Goal: Transaction & Acquisition: Purchase product/service

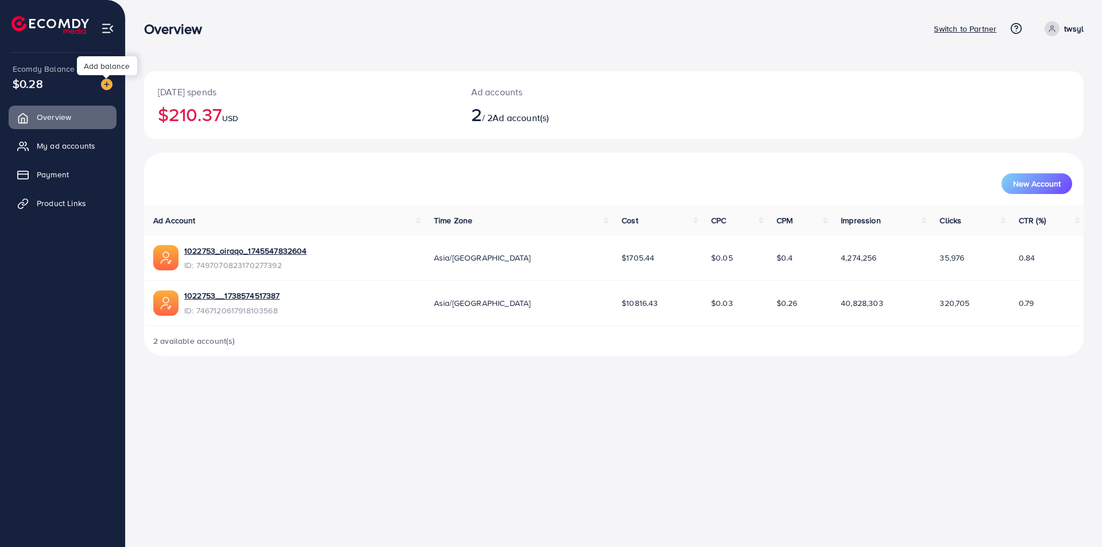
click at [112, 84] on img at bounding box center [106, 84] width 11 height 11
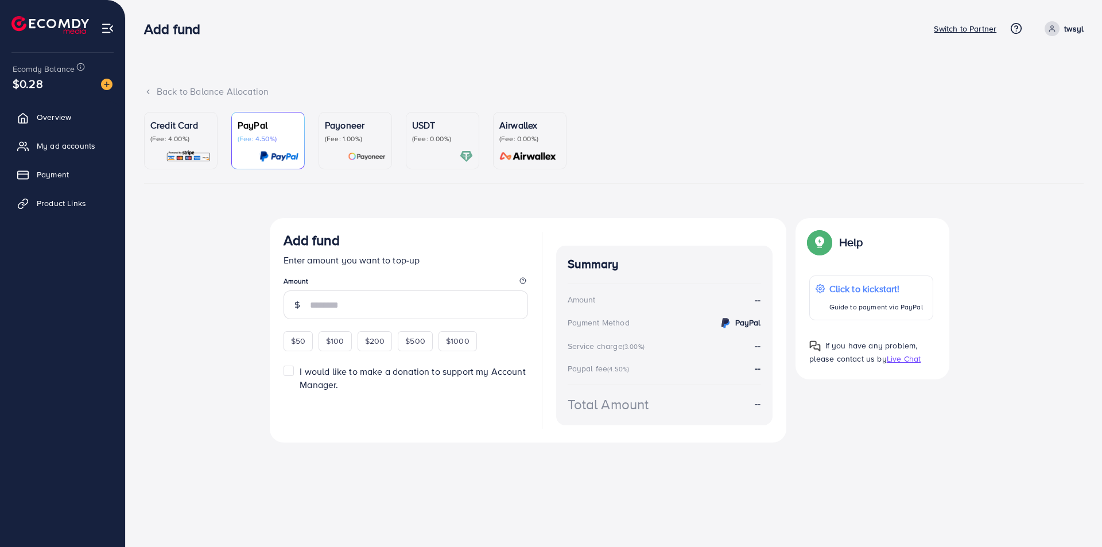
click at [178, 126] on p "Credit Card" at bounding box center [180, 125] width 61 height 14
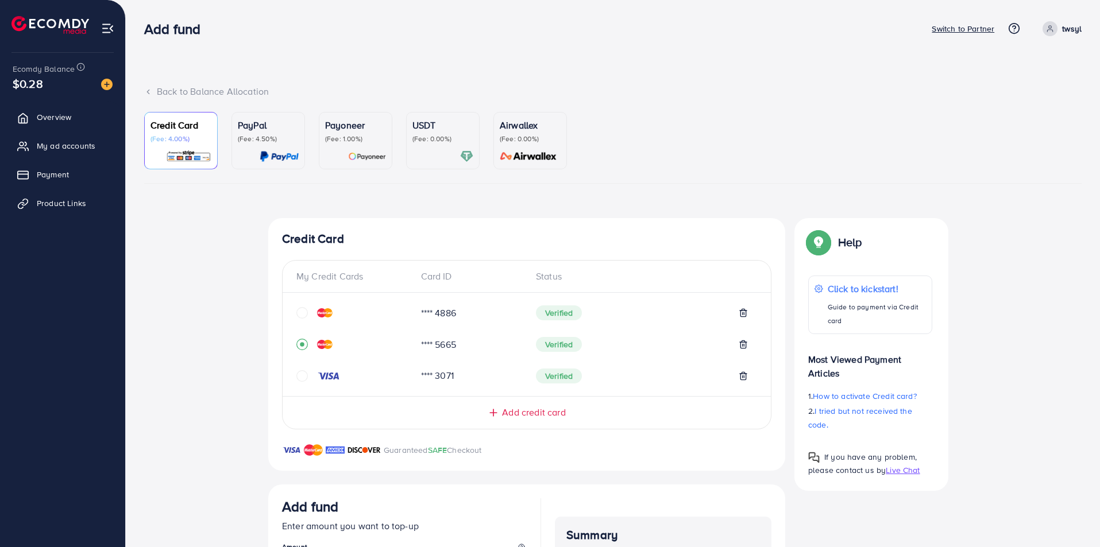
click at [293, 315] on div "**** 4886 Verified **** 5665 Verified **** 3071 Verified" at bounding box center [526, 344] width 488 height 85
click at [305, 315] on icon "circle" at bounding box center [301, 312] width 11 height 11
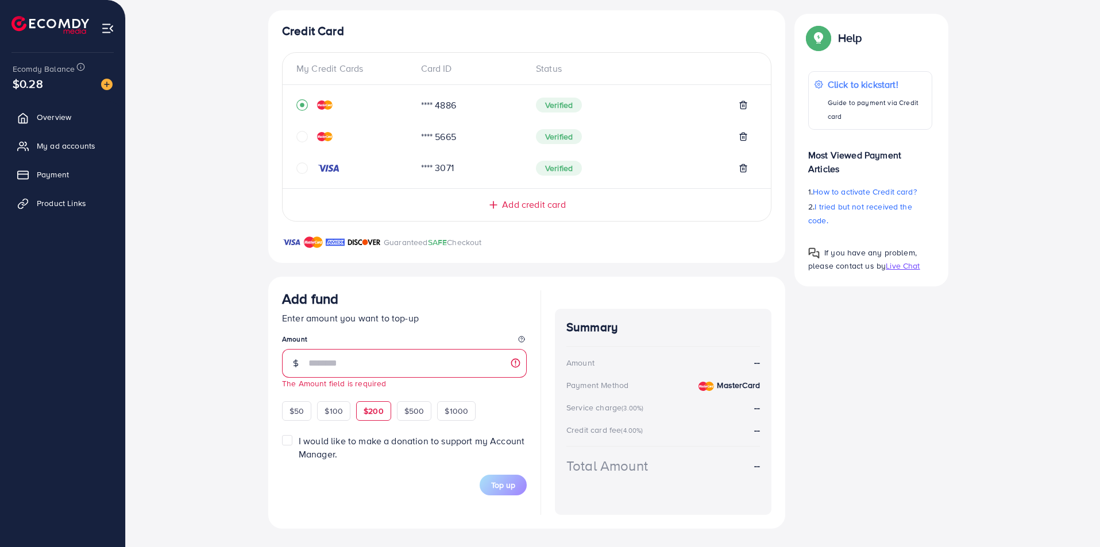
click at [371, 403] on div "$200" at bounding box center [373, 411] width 35 height 20
type input "***"
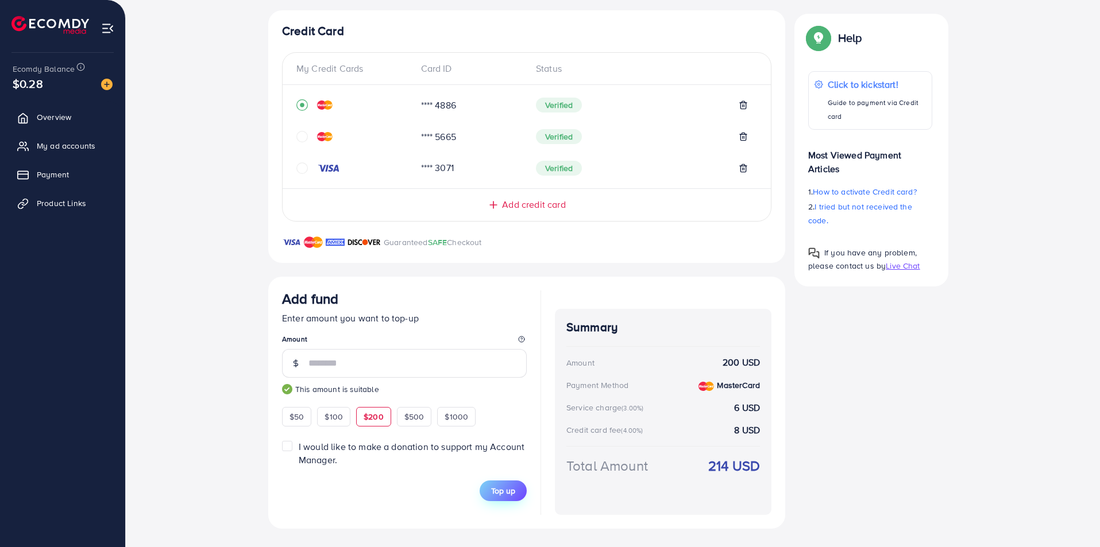
click at [501, 488] on span "Top up" at bounding box center [503, 490] width 24 height 11
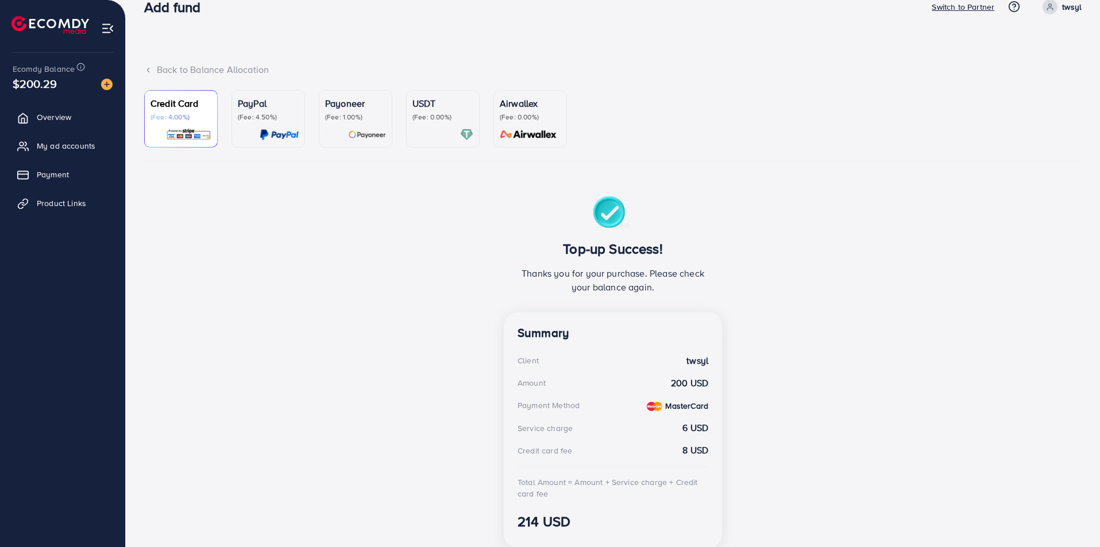
scroll to position [0, 0]
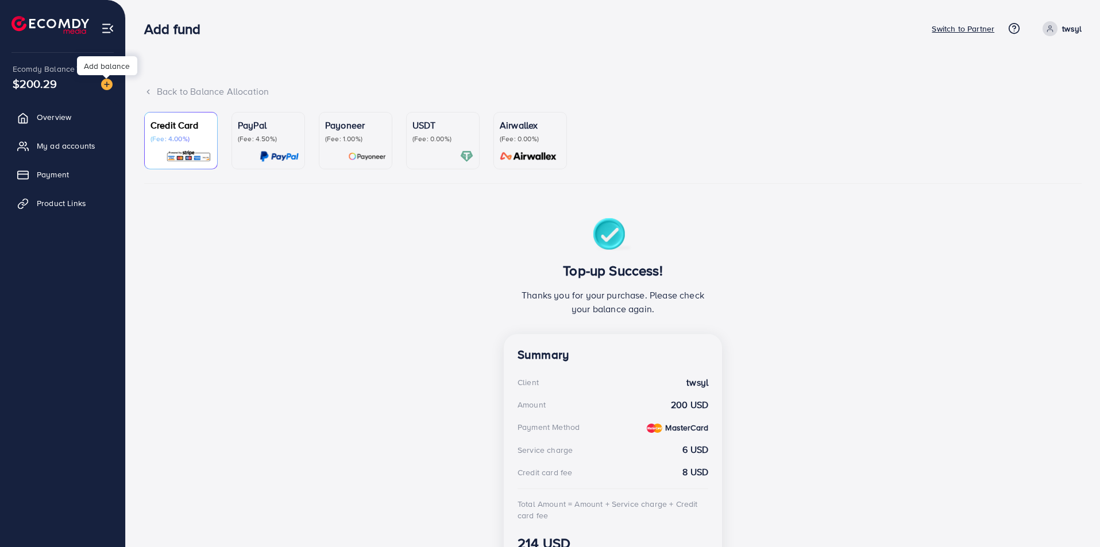
click at [103, 84] on img at bounding box center [106, 84] width 11 height 11
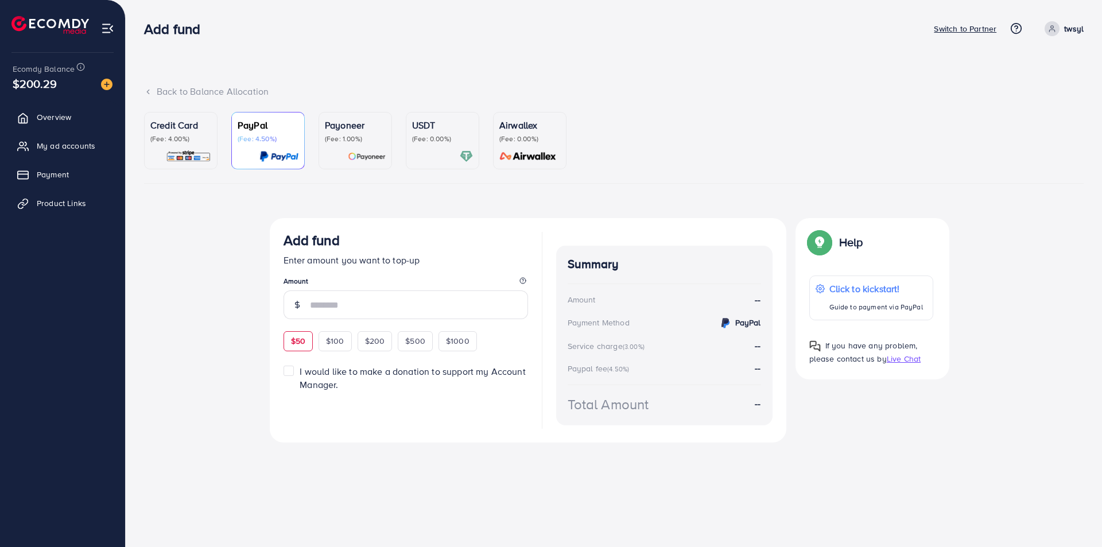
click at [296, 344] on span "$50" at bounding box center [298, 340] width 14 height 11
type input "**"
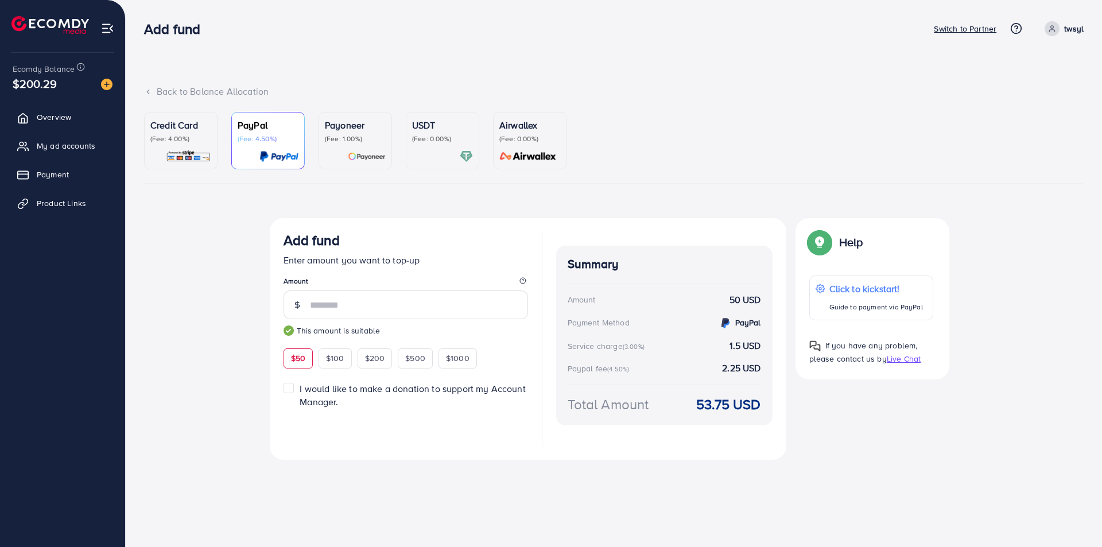
click at [188, 146] on div "Credit Card (Fee: 4.00%)" at bounding box center [180, 140] width 61 height 45
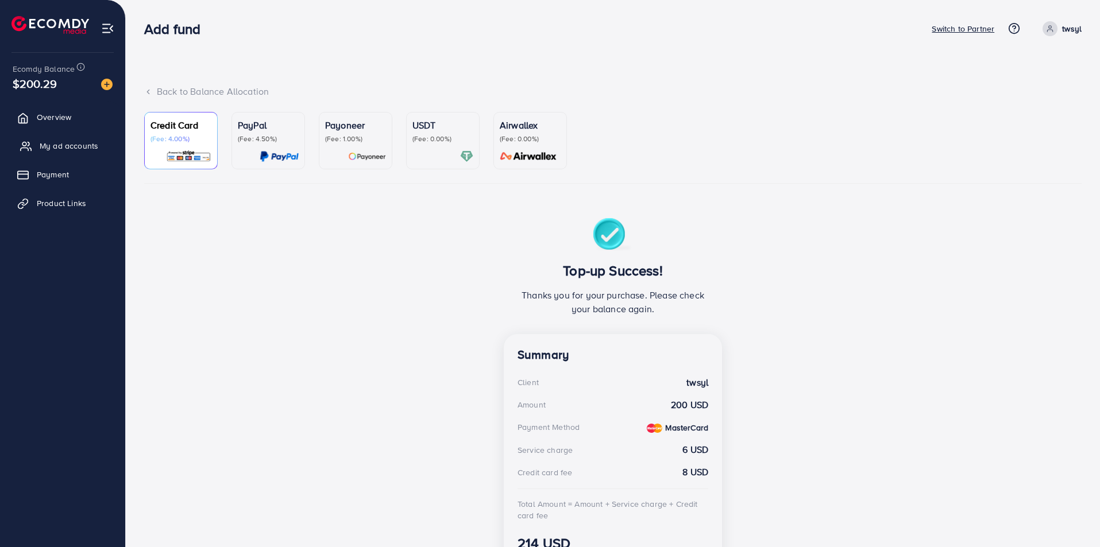
click at [76, 142] on span "My ad accounts" at bounding box center [69, 145] width 59 height 11
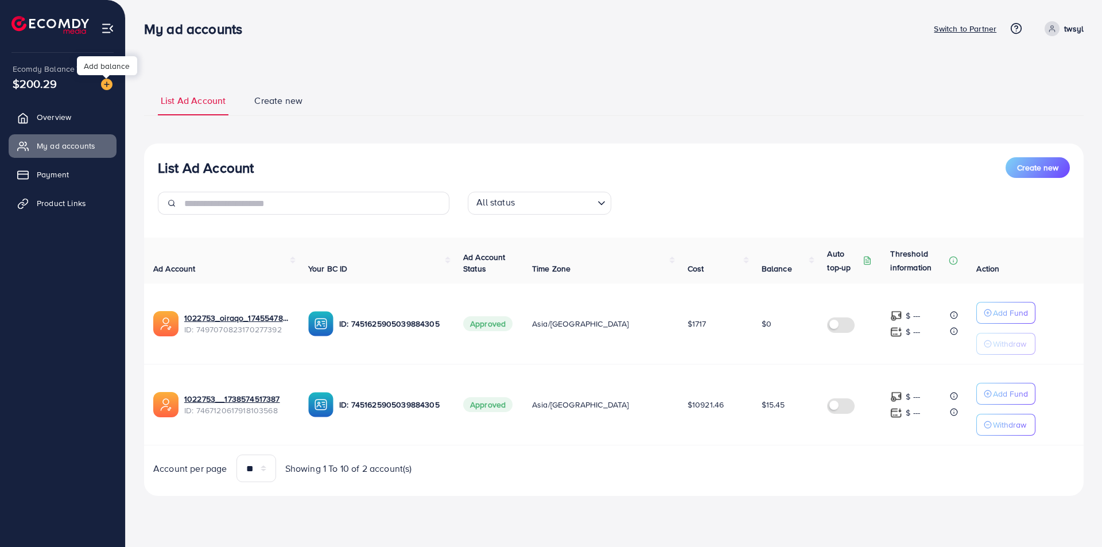
click at [110, 83] on img at bounding box center [106, 84] width 11 height 11
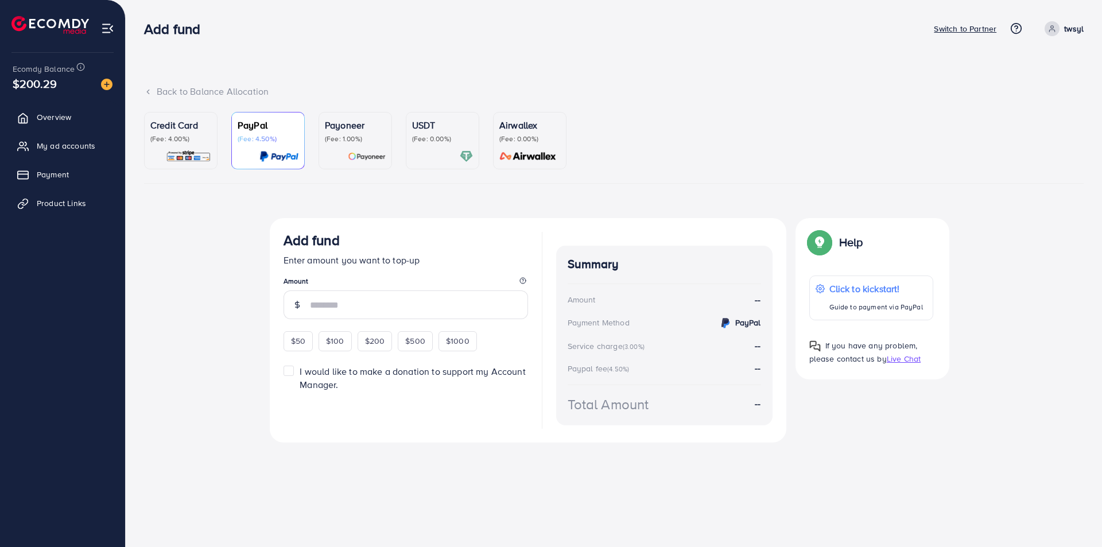
click at [179, 143] on p "(Fee: 4.00%)" at bounding box center [180, 138] width 61 height 9
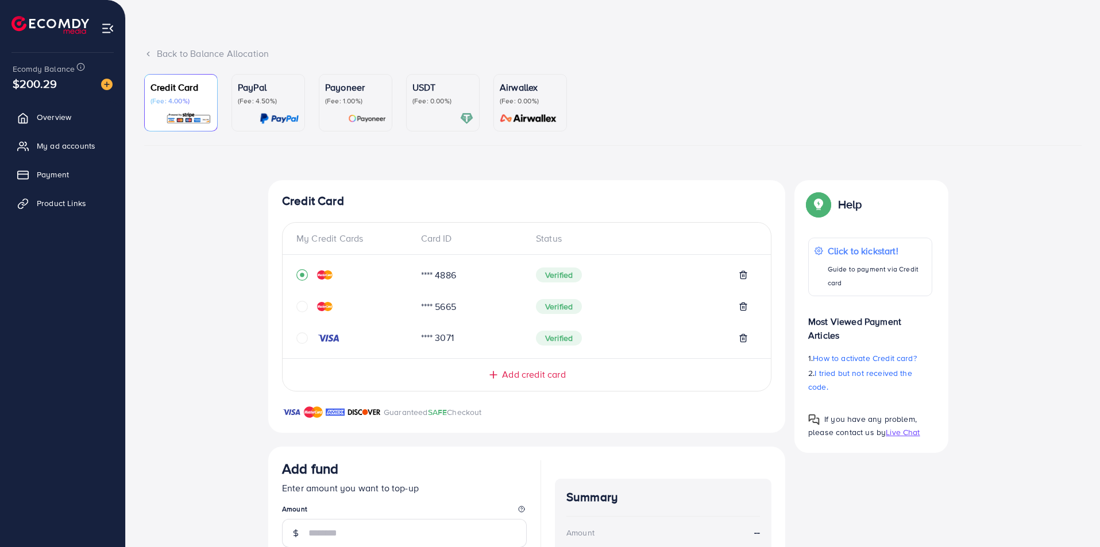
scroll to position [208, 0]
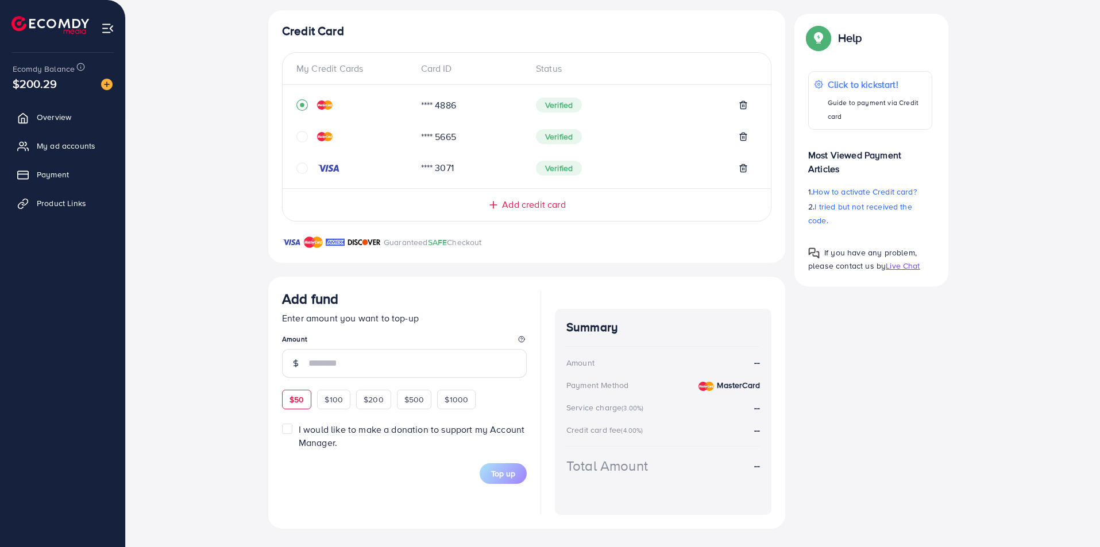
click at [295, 407] on div "$50" at bounding box center [296, 400] width 29 height 20
type input "**"
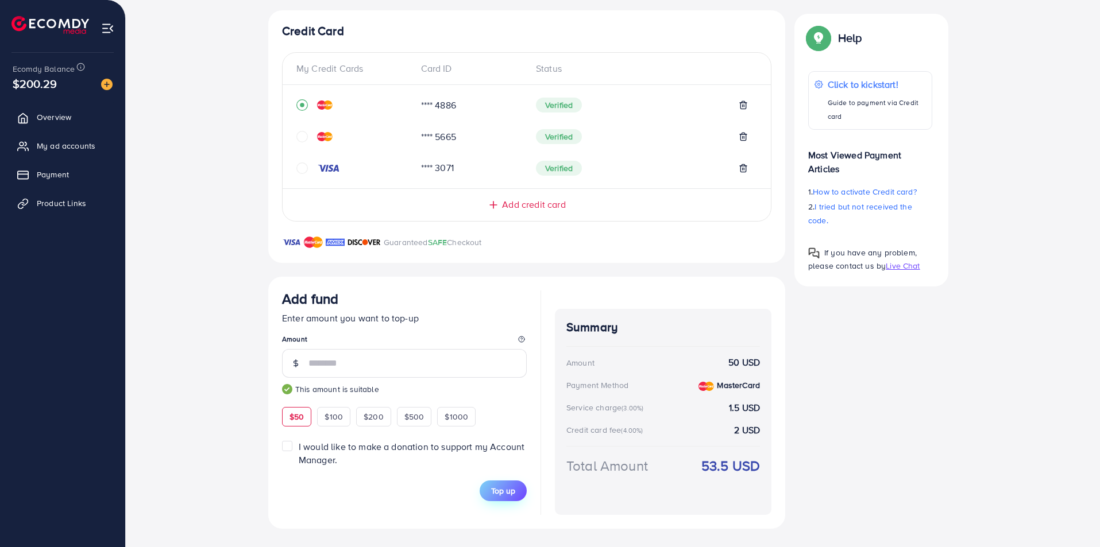
click at [501, 491] on span "Top up" at bounding box center [503, 490] width 24 height 11
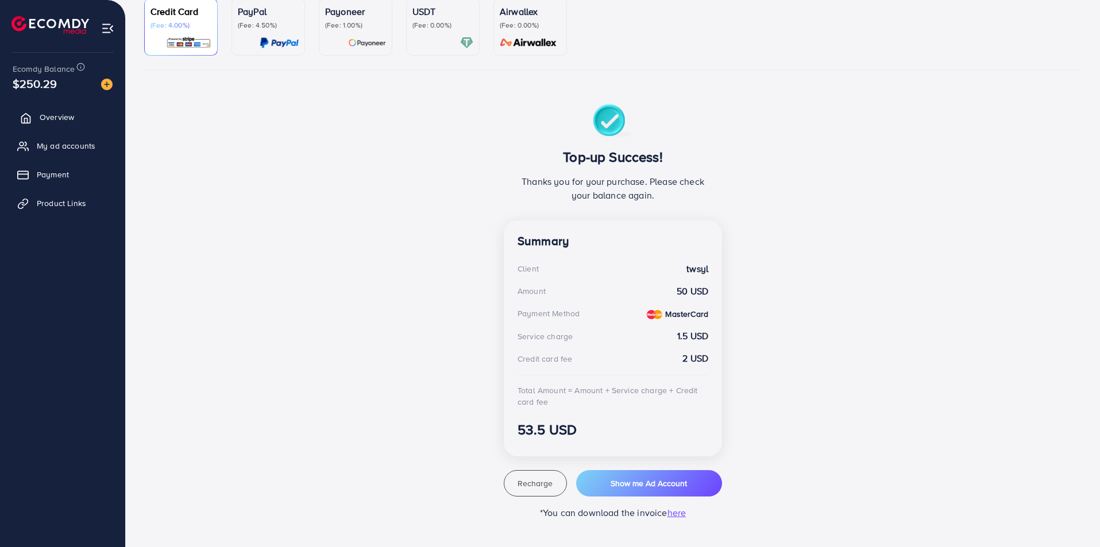
click at [50, 119] on span "Overview" at bounding box center [57, 116] width 34 height 11
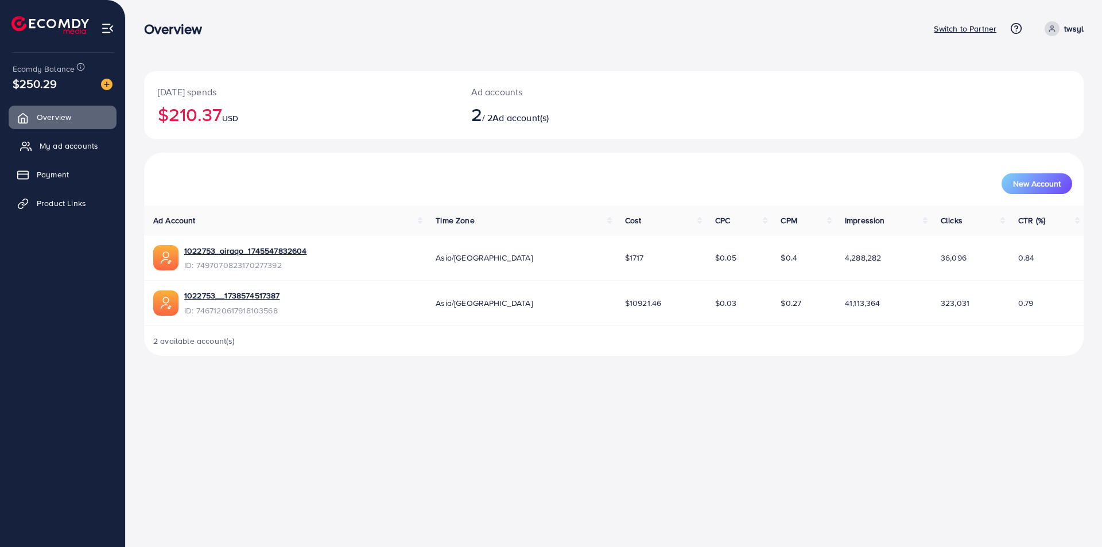
click at [75, 146] on span "My ad accounts" at bounding box center [69, 145] width 59 height 11
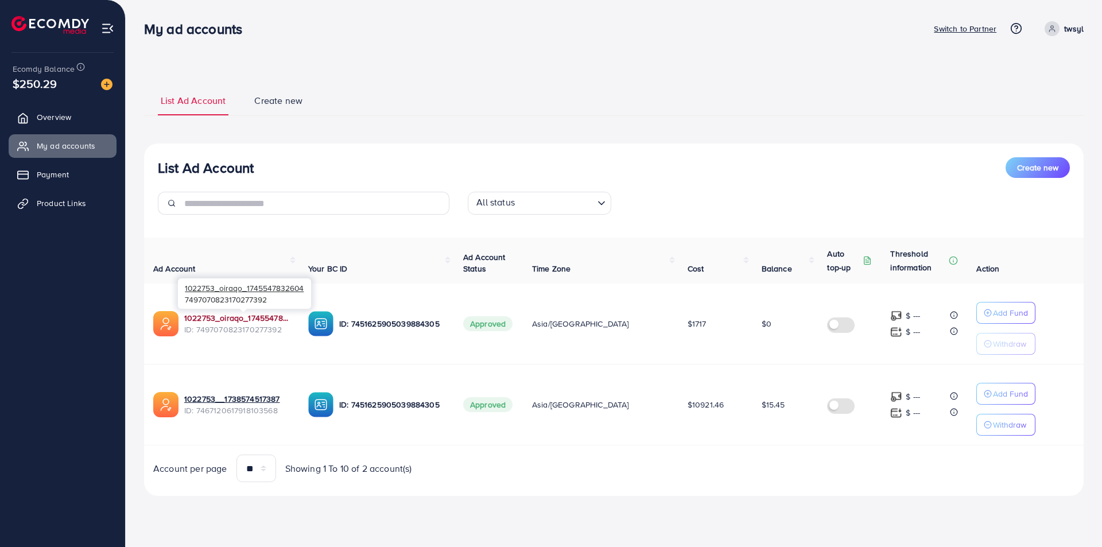
click at [272, 313] on link "1022753_oiraqo_1745547832604" at bounding box center [237, 317] width 106 height 11
